Goal: Contribute content: Add original content to the website for others to see

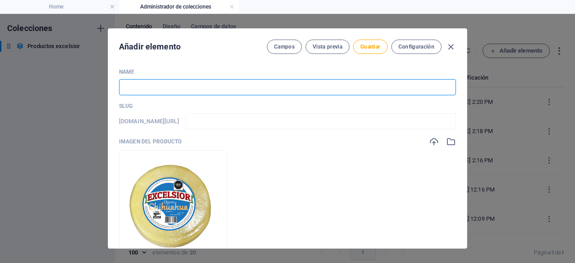
click at [161, 84] on input "text" at bounding box center [287, 87] width 337 height 16
type input "Q"
type input "q"
type input "Qu"
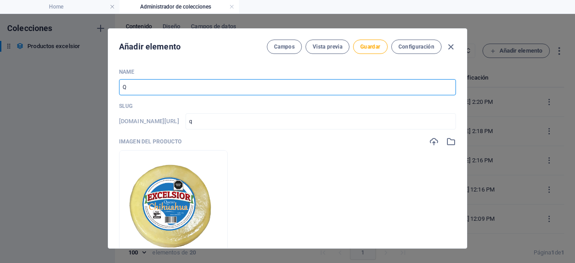
type input "qu"
type input "Que"
type input "que"
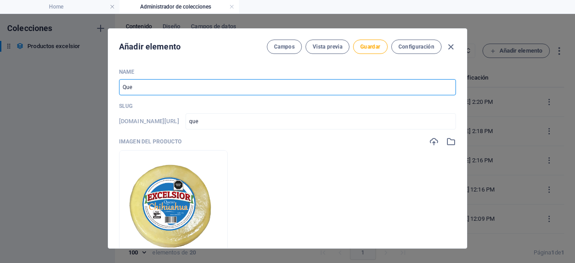
type input "Ques"
type input "ques"
type input "Queso"
type input "queso"
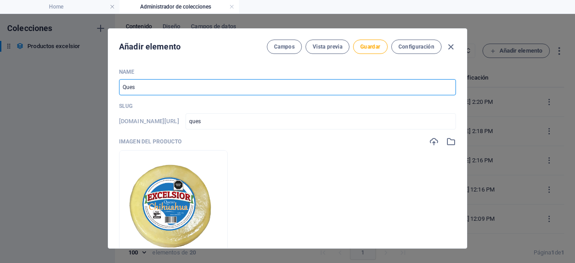
type input "queso"
type input "Queso c"
type input "queso-c"
type input "Queso ch"
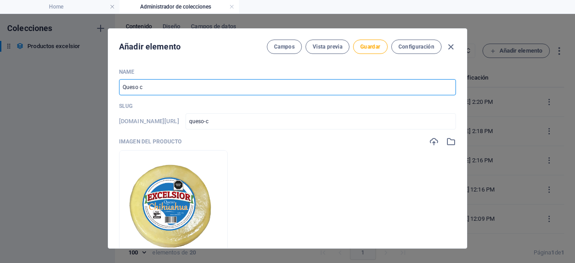
type input "queso-ch"
type input "Queso chi"
type input "queso-chi"
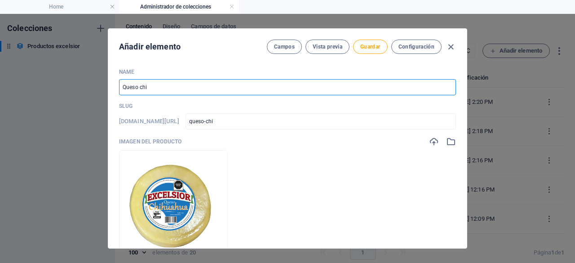
type input "Queso chih"
type input "queso-chih"
type input "Queso chihu"
type input "queso-chihu"
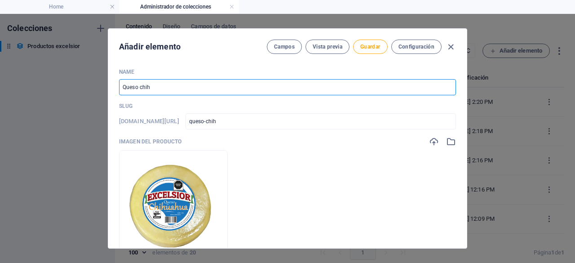
type input "queso-chihu"
type input "Queso chihua"
type input "queso-chihua"
type input "Queso chihuah"
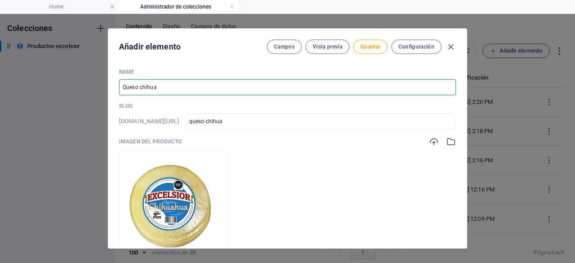
type input "queso-chihuah"
type input "Queso chihuahu"
type input "queso-chihuahu"
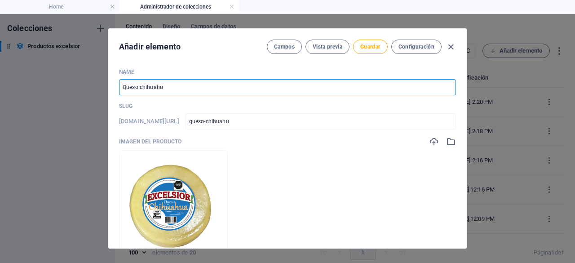
type input "Queso chihuahua"
type input "queso-[GEOGRAPHIC_DATA]"
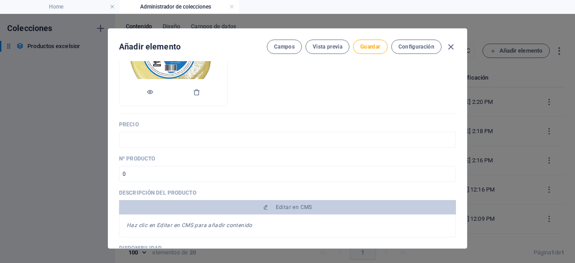
scroll to position [162, 0]
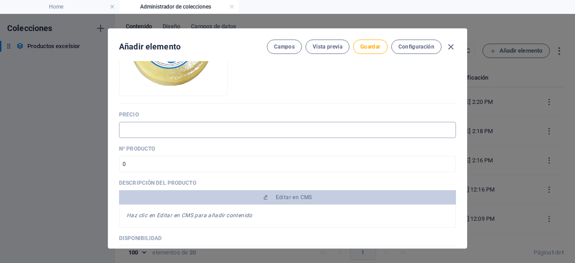
type input "Queso chihuahua"
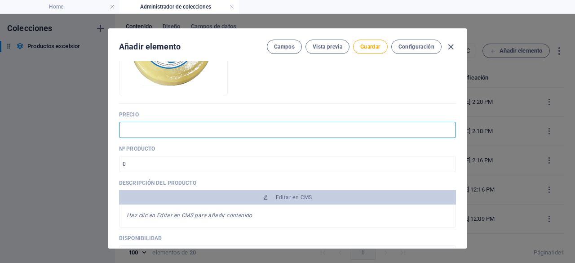
click at [179, 131] on input "text" at bounding box center [287, 130] width 337 height 16
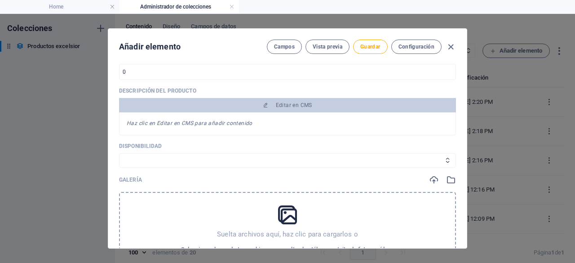
scroll to position [254, 0]
type input "$175"
click at [313, 156] on select "In stock Out of stock" at bounding box center [287, 160] width 337 height 14
select select "In stock"
click at [119, 153] on select "In stock Out of stock" at bounding box center [287, 160] width 337 height 14
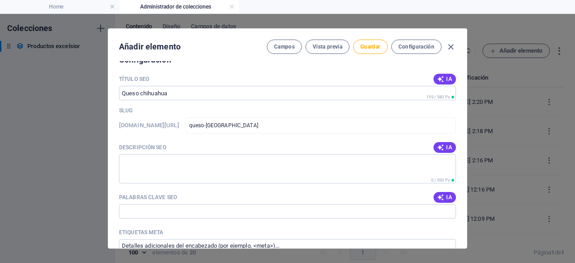
scroll to position [523, 0]
click at [439, 146] on icon "button" at bounding box center [440, 146] width 7 height 7
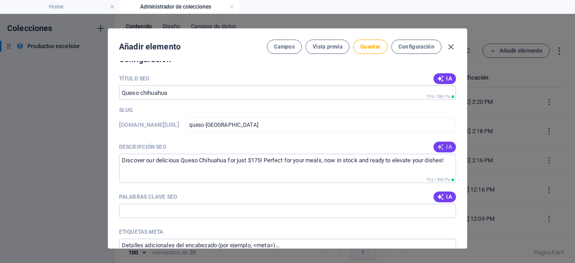
click at [439, 146] on icon "button" at bounding box center [440, 146] width 7 height 7
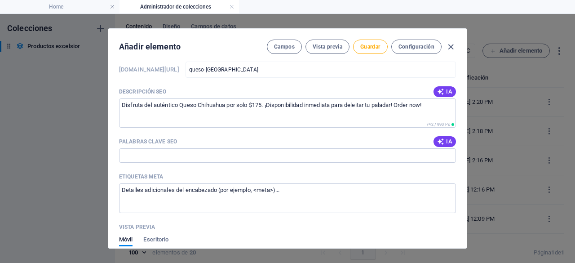
scroll to position [578, 0]
click at [444, 142] on span "IA" at bounding box center [444, 140] width 15 height 7
type input "queso chihuahua, queso mexicano, queso fresco, comprar queso, precio queso chih…"
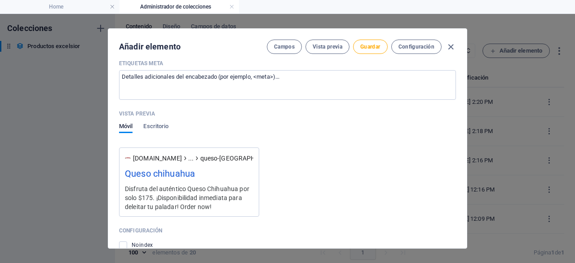
scroll to position [692, 0]
click at [367, 46] on span "Guardar" at bounding box center [370, 46] width 20 height 7
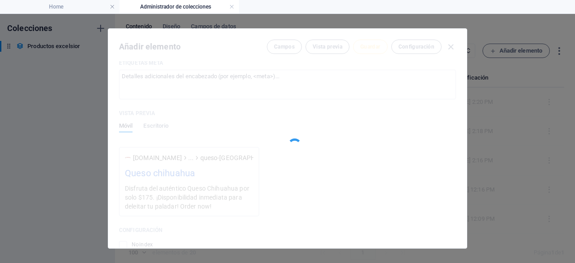
type input "queso-[GEOGRAPHIC_DATA]"
